Goal: Check status

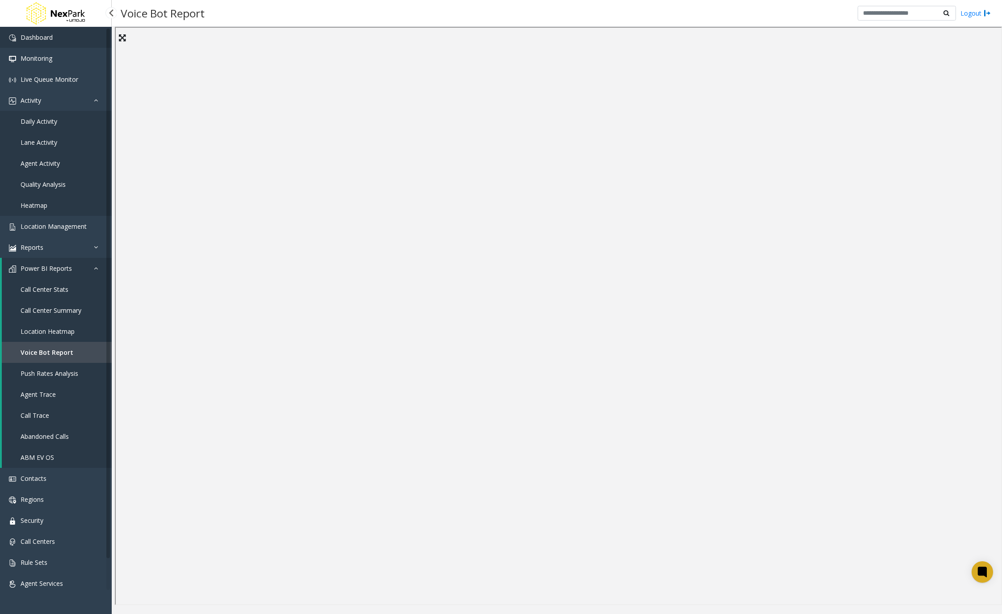
click at [45, 36] on span "Dashboard" at bounding box center [37, 37] width 32 height 8
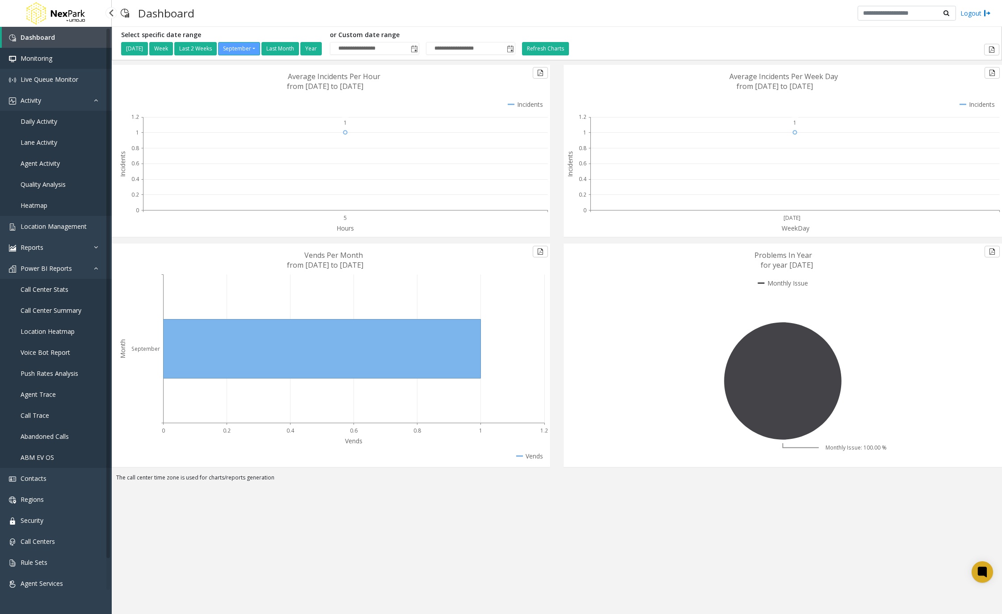
click at [36, 58] on span "Monitoring" at bounding box center [37, 58] width 32 height 8
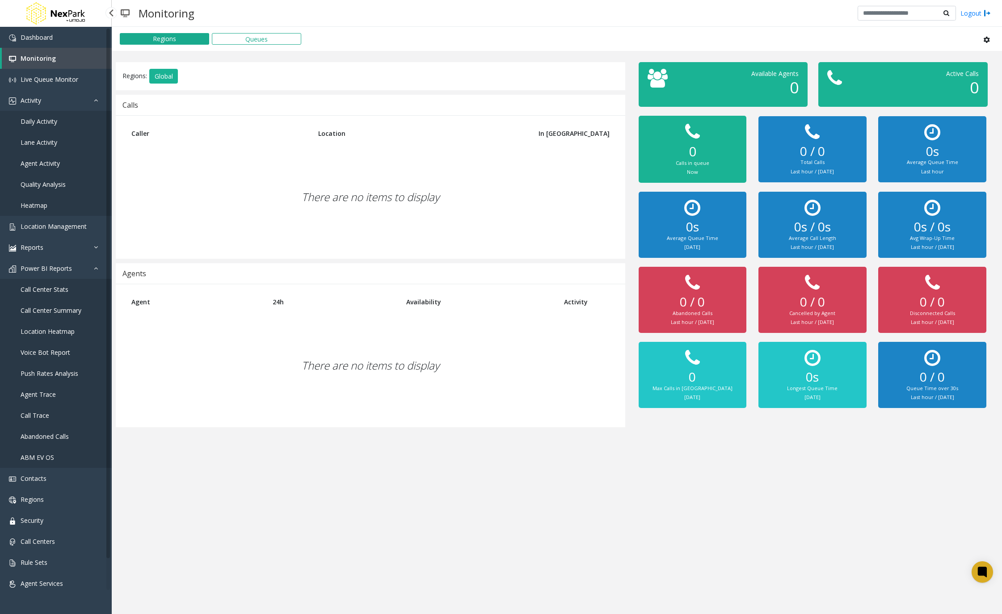
click at [43, 289] on span "Call Center Stats" at bounding box center [45, 289] width 48 height 8
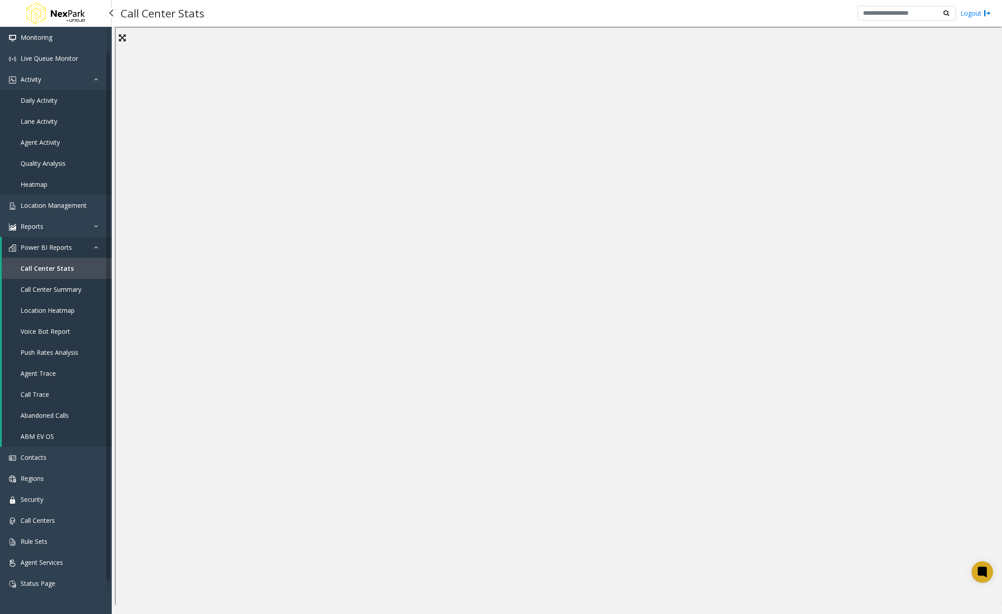
scroll to position [30, 0]
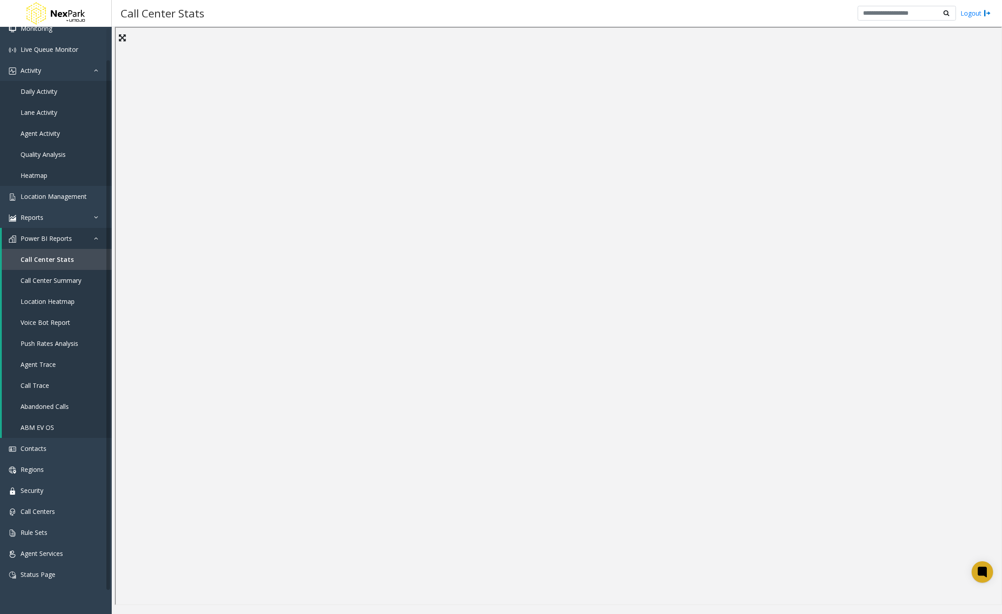
click at [492, 5] on div "Call Center Stats Logout" at bounding box center [557, 13] width 890 height 27
